Goal: Use online tool/utility: Utilize a website feature to perform a specific function

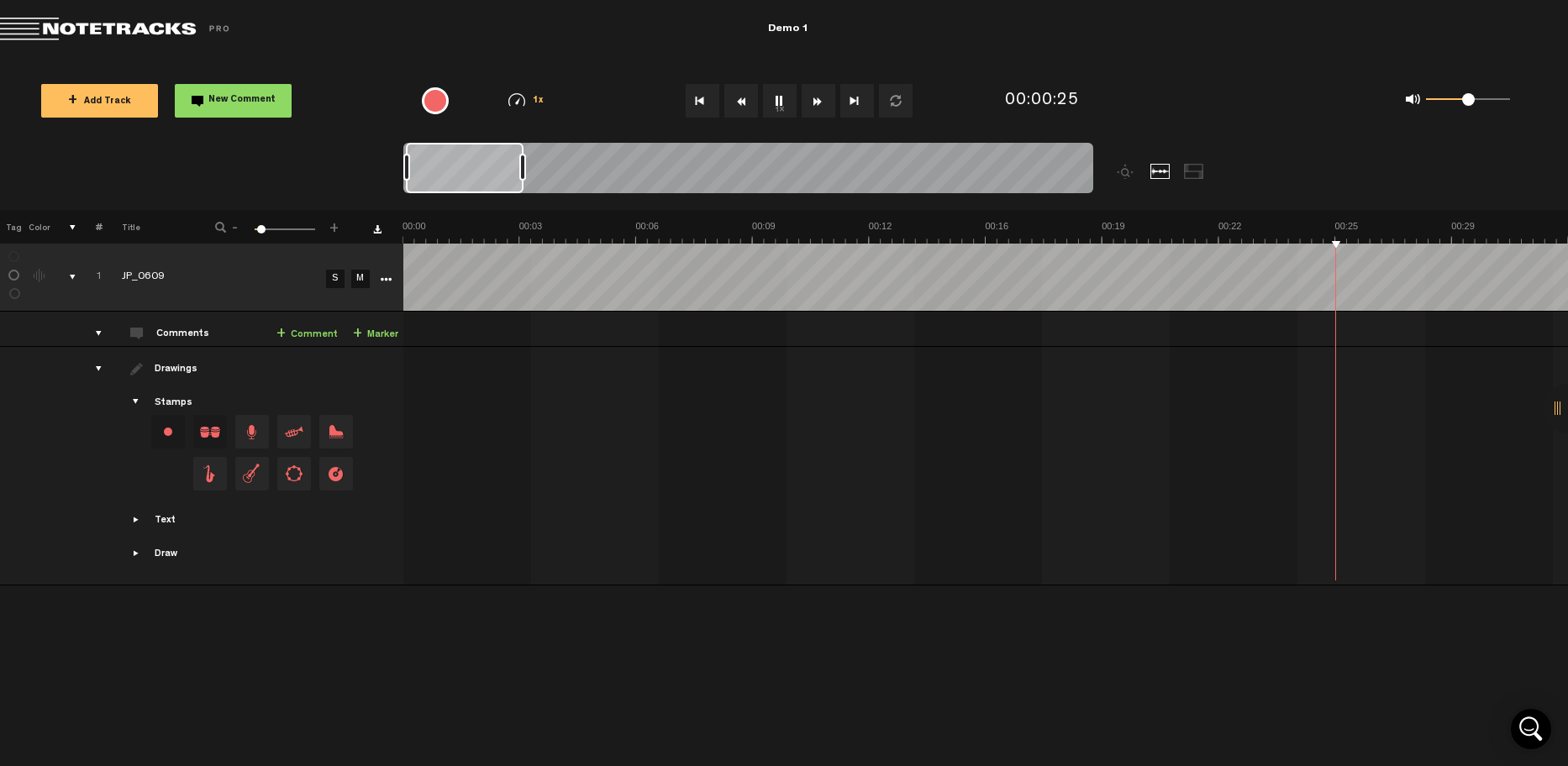
click at [1039, 631] on div "+ New drawing Tag Color # Title - 1 100 6 + 1 JP_0609 S M Export to Headliner U…" at bounding box center [784, 487] width 1568 height 556
drag, startPoint x: 1469, startPoint y: 105, endPoint x: 1513, endPoint y: 105, distance: 44.0
click at [1513, 105] on div "0 1 1" at bounding box center [1457, 100] width 137 height 24
click at [1335, 98] on div "0 1 1" at bounding box center [1362, 101] width 358 height 49
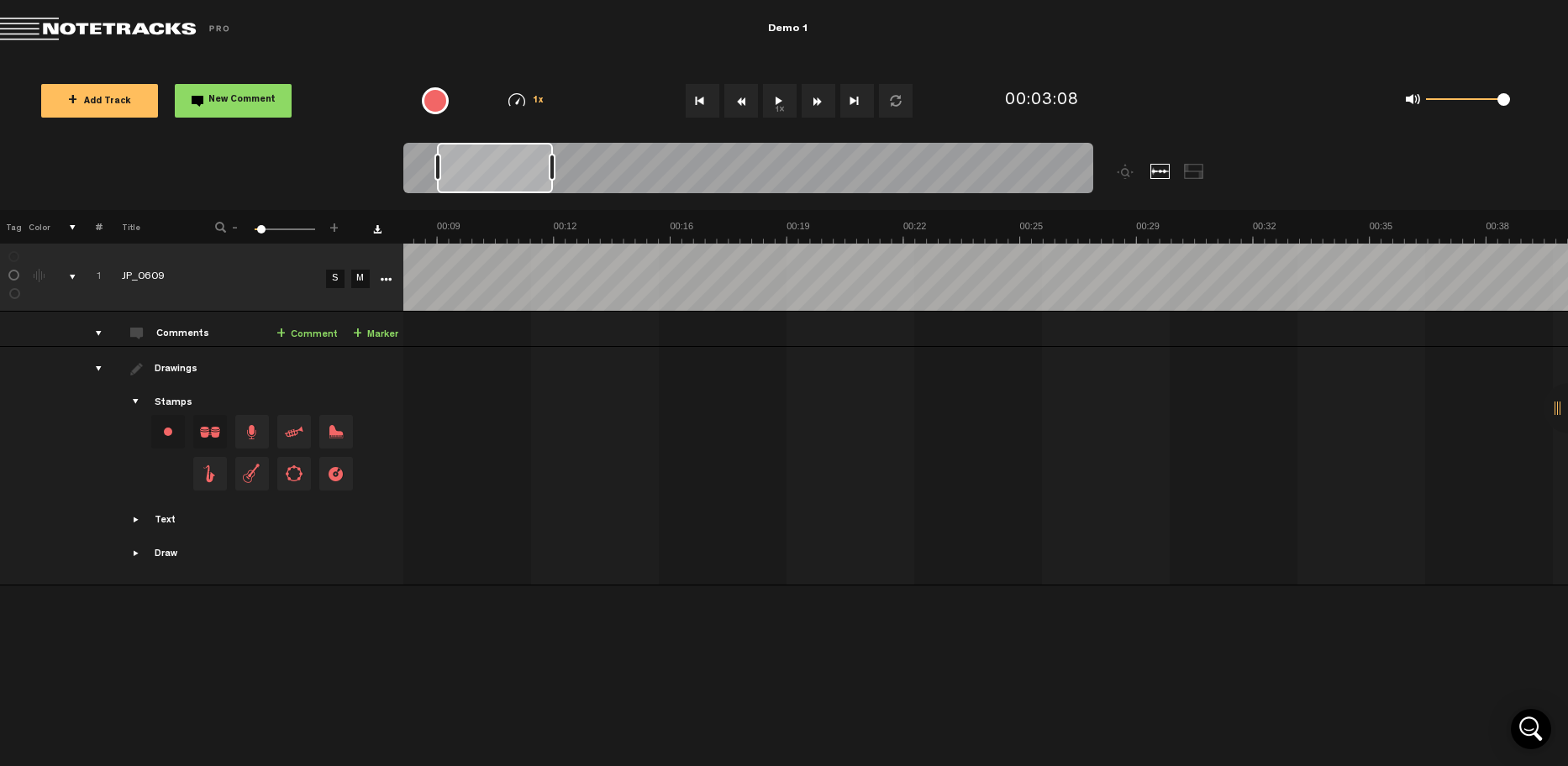
scroll to position [0, 0]
click at [784, 99] on button "1x" at bounding box center [780, 101] width 34 height 34
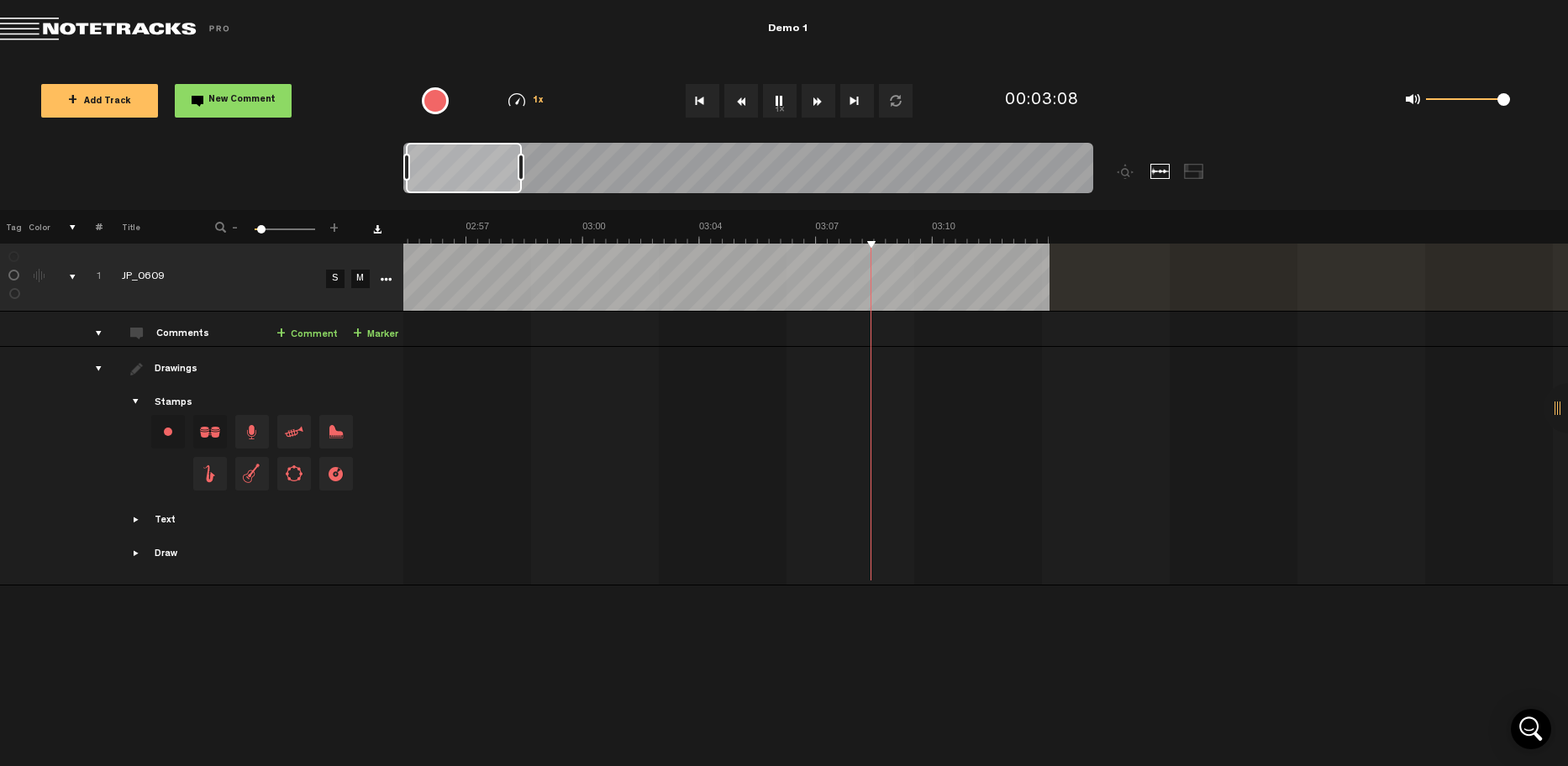
scroll to position [0, 6345]
click at [784, 99] on button "1x" at bounding box center [780, 101] width 34 height 34
click at [704, 97] on button "Go to beginning" at bounding box center [702, 101] width 34 height 34
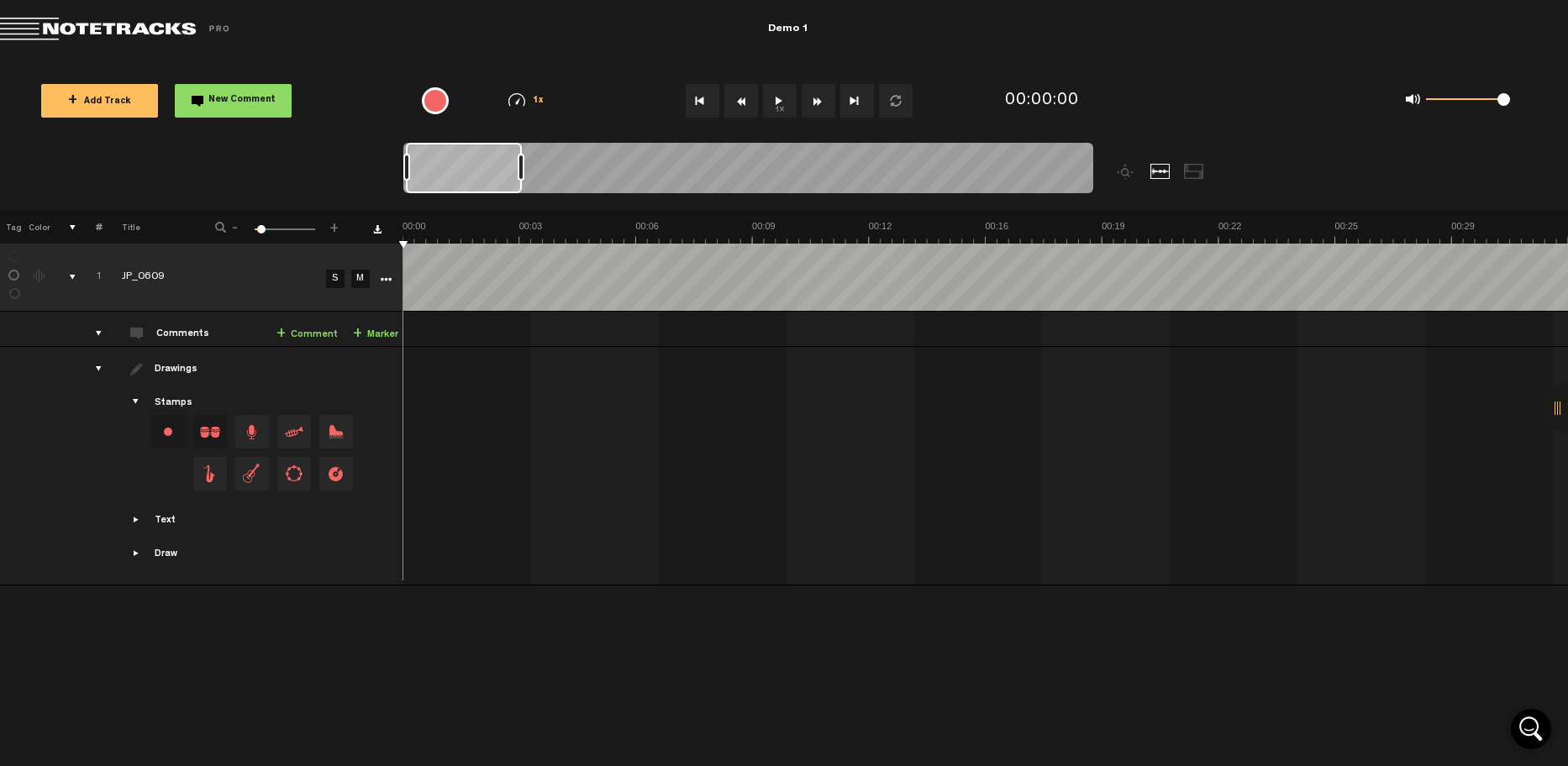
scroll to position [0, 0]
click at [774, 96] on button "1x" at bounding box center [780, 101] width 34 height 34
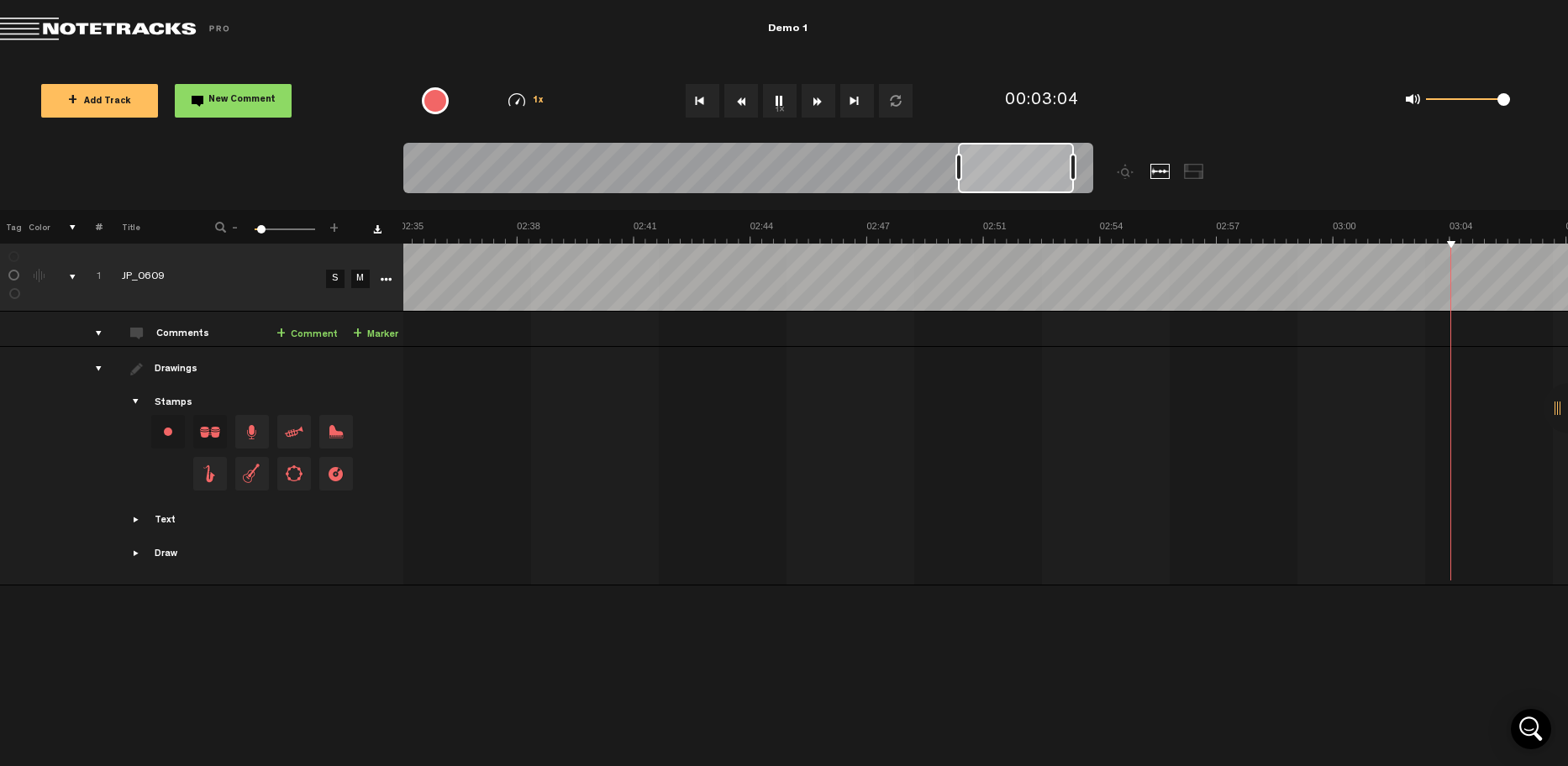
scroll to position [0, 6061]
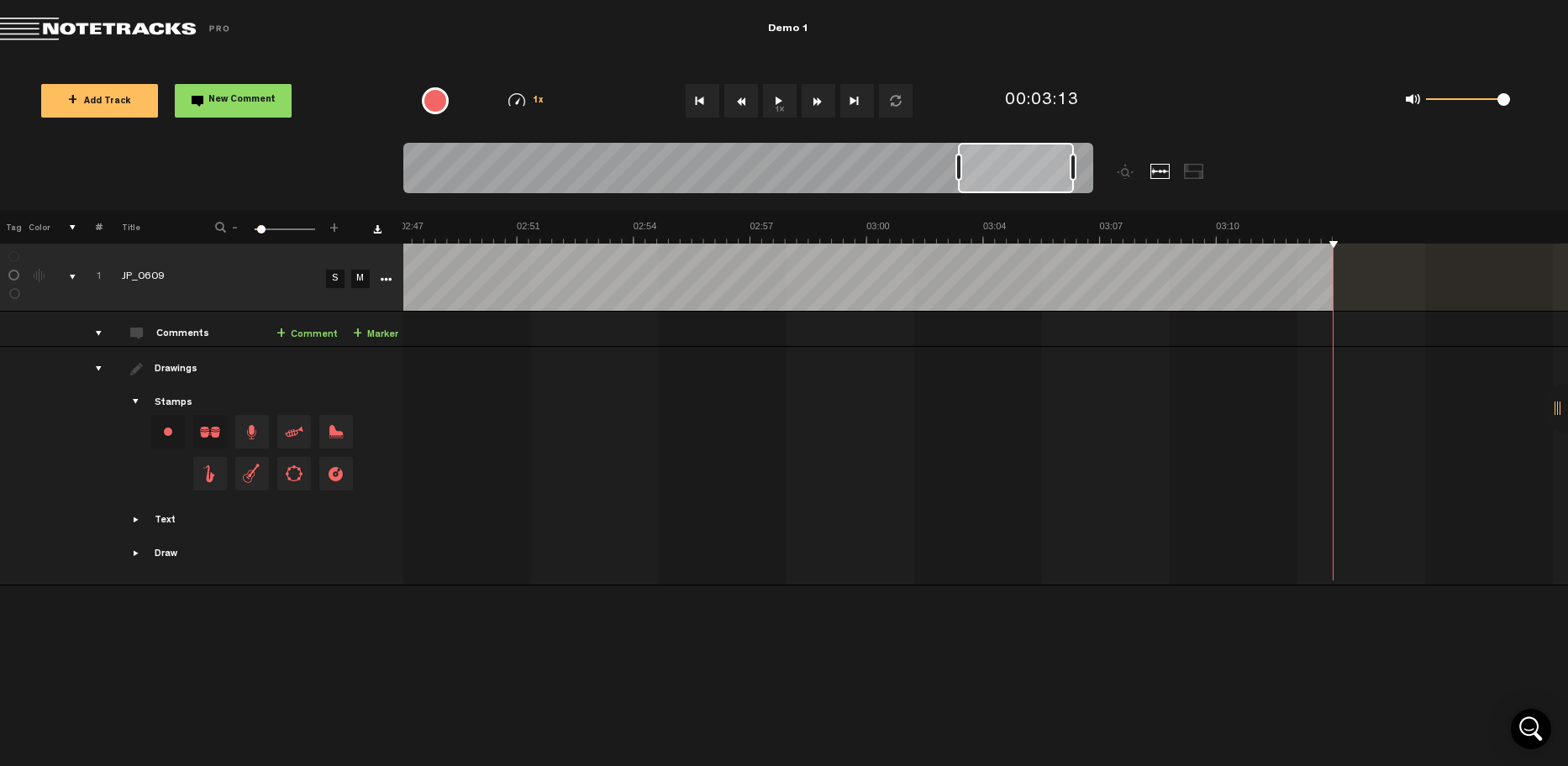
click at [704, 86] on button "Go to beginning" at bounding box center [702, 101] width 34 height 34
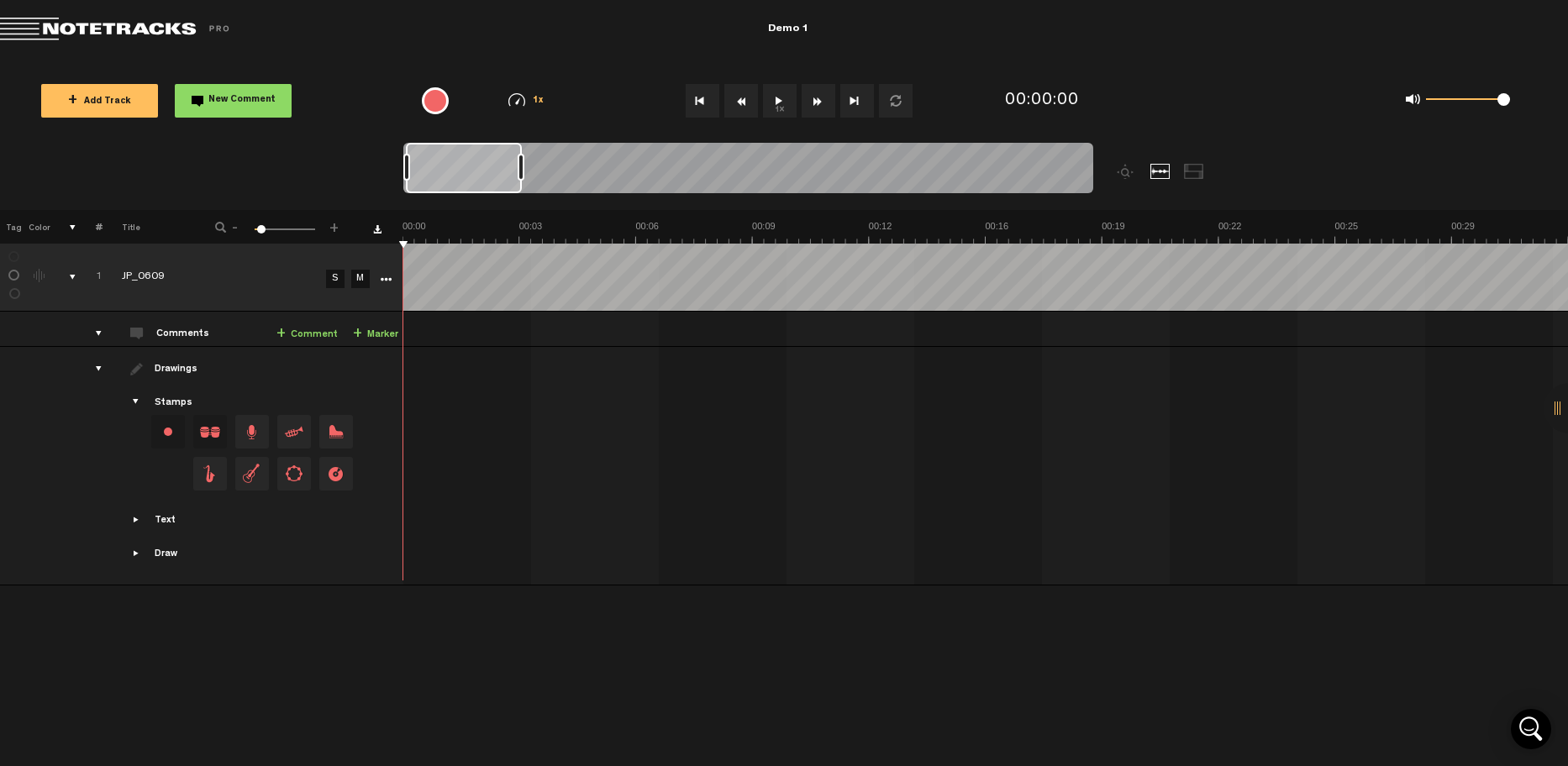
click at [785, 95] on button "1x" at bounding box center [780, 101] width 34 height 34
click at [386, 288] on td at bounding box center [384, 278] width 25 height 68
click at [387, 279] on icon "More" at bounding box center [385, 280] width 12 height 12
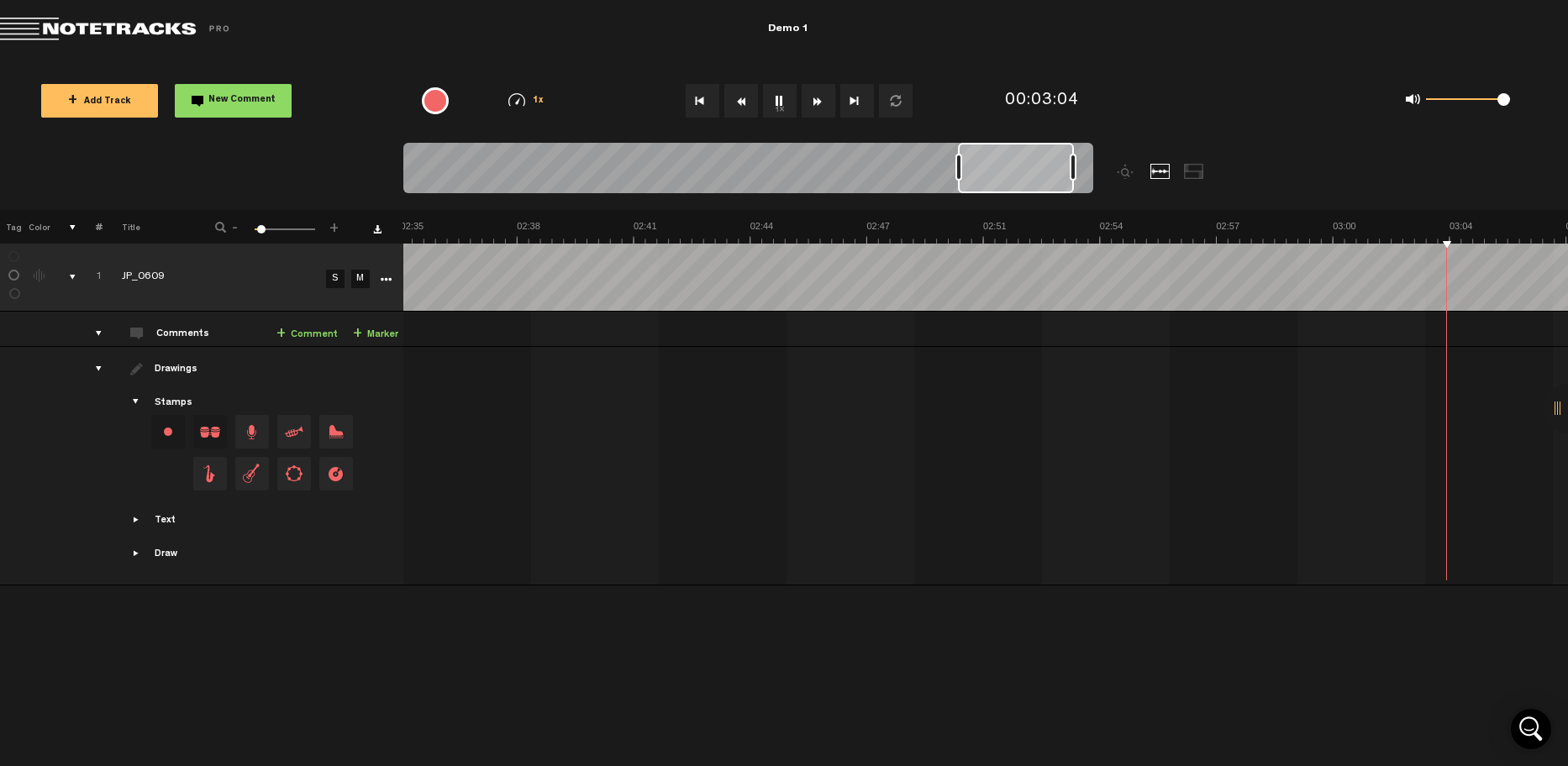
scroll to position [0, 6061]
